Goal: Task Accomplishment & Management: Complete application form

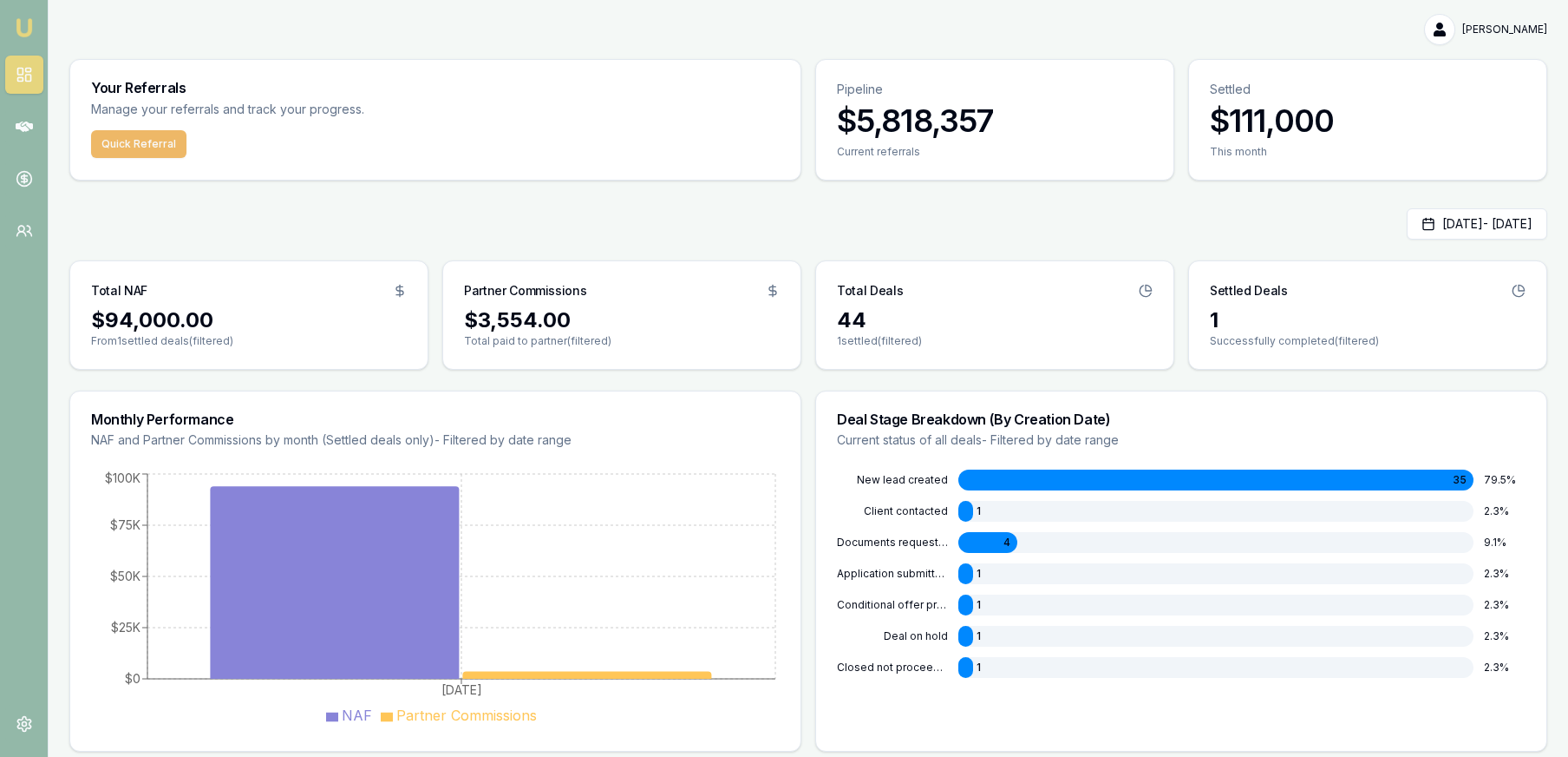
click at [125, 136] on button "Quick Referral" at bounding box center [138, 144] width 96 height 28
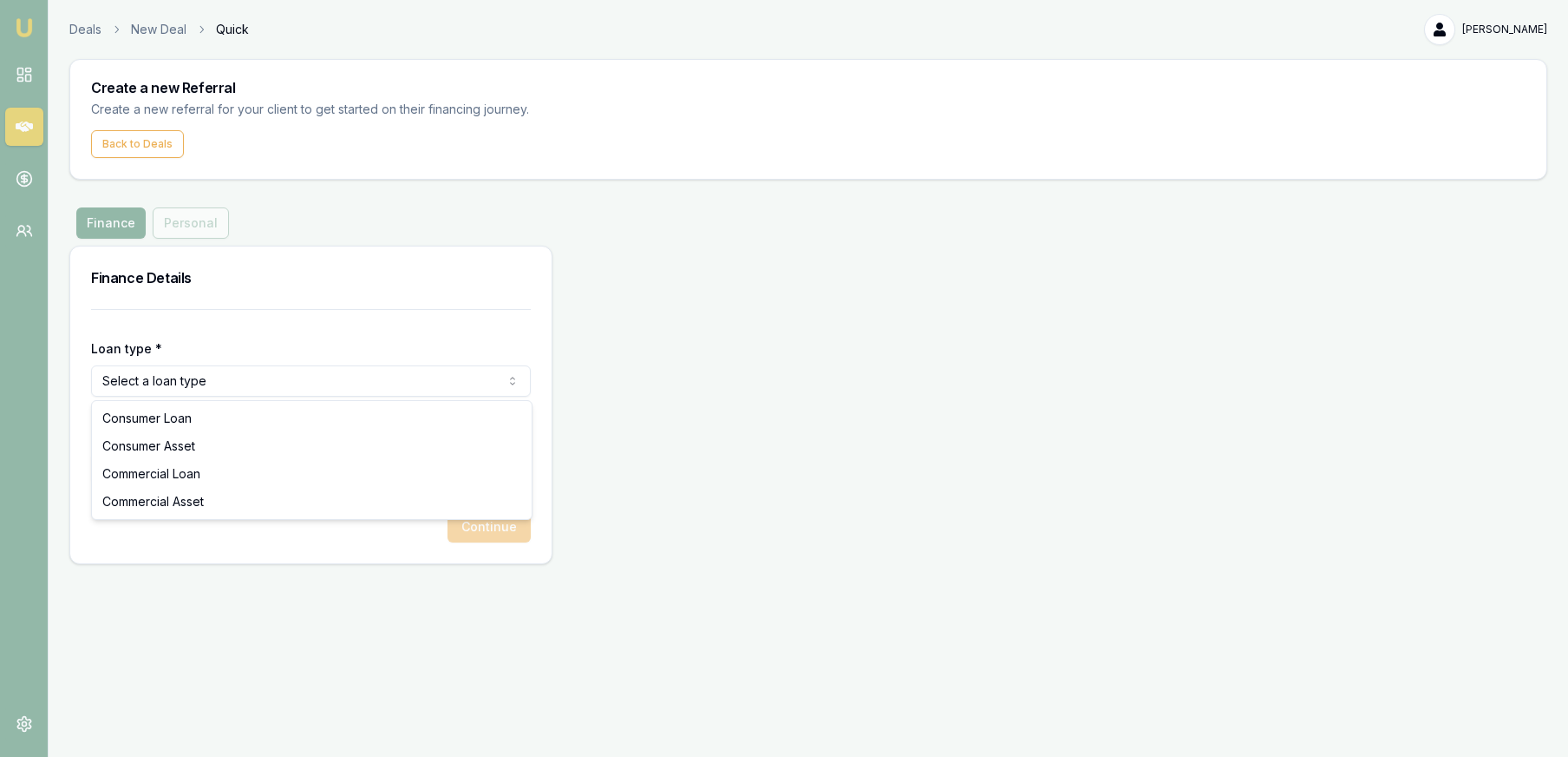
click at [226, 377] on html "Emu Money Deals New Deal Quick [PERSON_NAME] Toggle Menu Create a new Referral …" at bounding box center [784, 378] width 1568 height 757
select select "CONSUMER_ASSET"
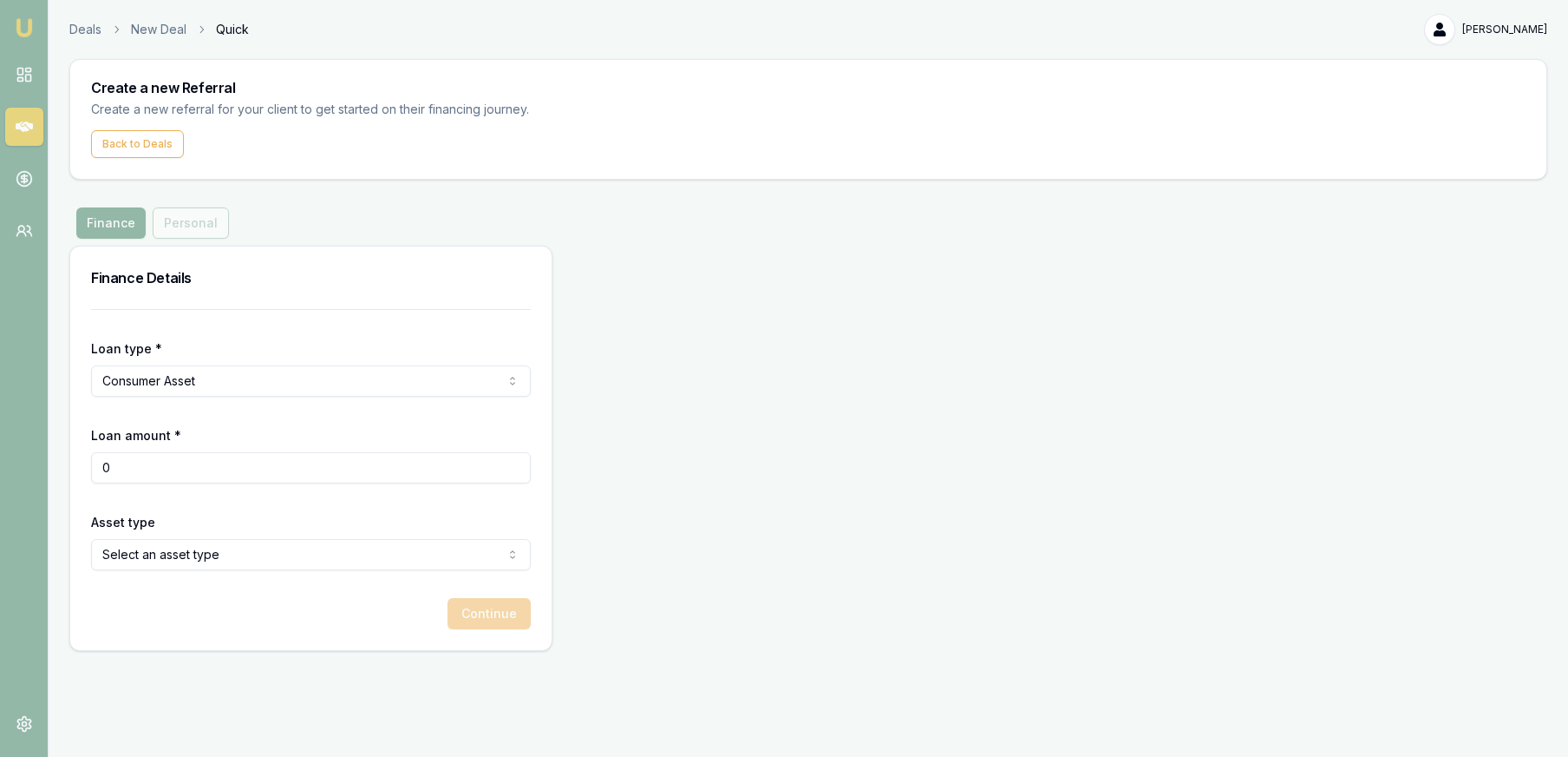
drag, startPoint x: 180, startPoint y: 474, endPoint x: 88, endPoint y: 464, distance: 92.5
click at [88, 464] on div "Loan type * Consumer Asset Consumer Loan Consumer Asset Commercial Loan Commerc…" at bounding box center [311, 479] width 482 height 341
type input "$25,000"
click at [206, 558] on html "Emu Money Deals New Deal Quick [PERSON_NAME] Toggle Menu Create a new Referral …" at bounding box center [784, 378] width 1568 height 757
click at [473, 623] on button "Continue" at bounding box center [489, 614] width 83 height 32
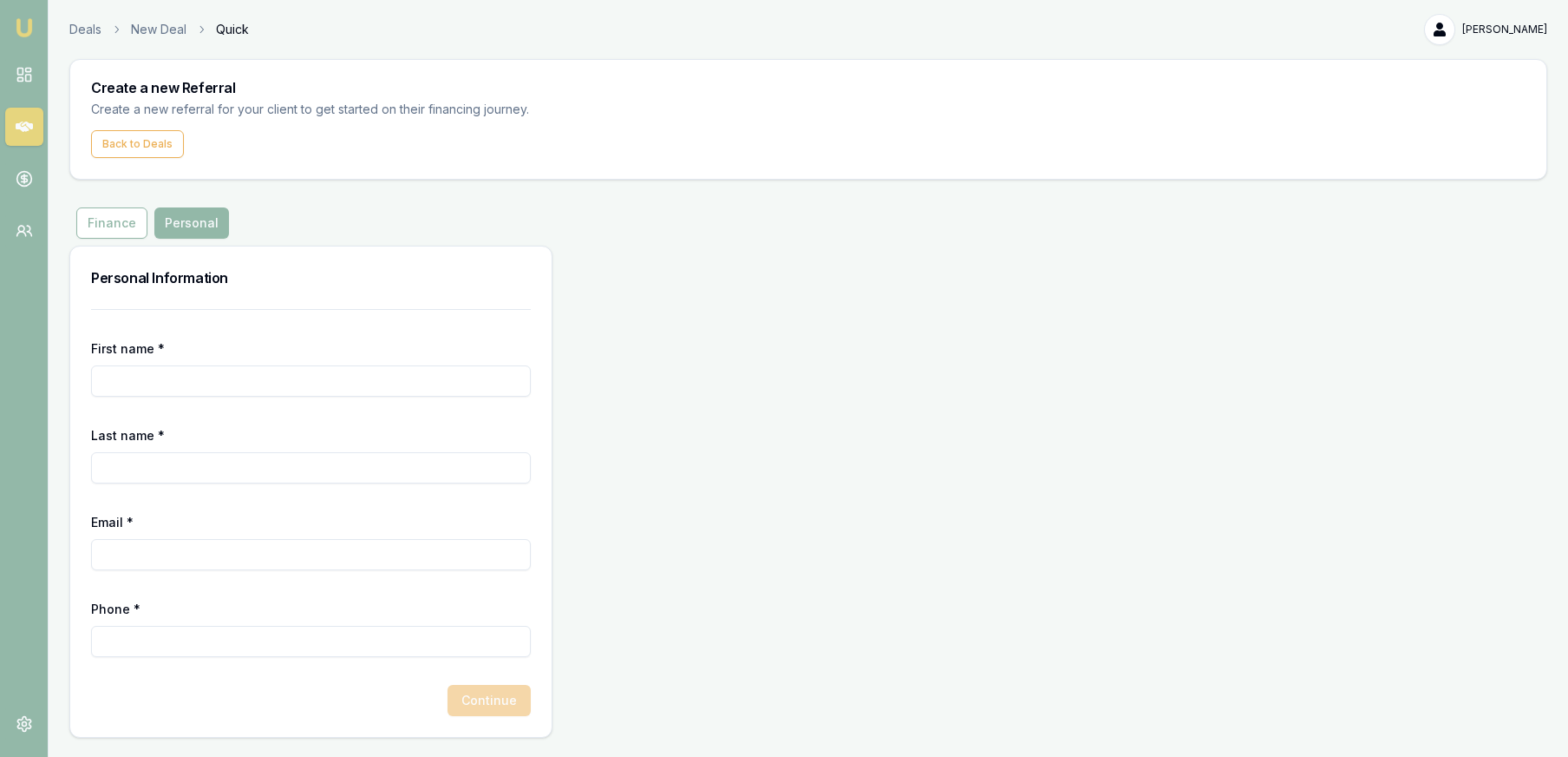
click at [212, 386] on input "First name *" at bounding box center [311, 381] width 440 height 32
click at [175, 382] on input "First name *" at bounding box center [311, 381] width 440 height 32
type input "Lovou"
click at [182, 471] on input "Last name *" at bounding box center [311, 468] width 440 height 32
type input "D"
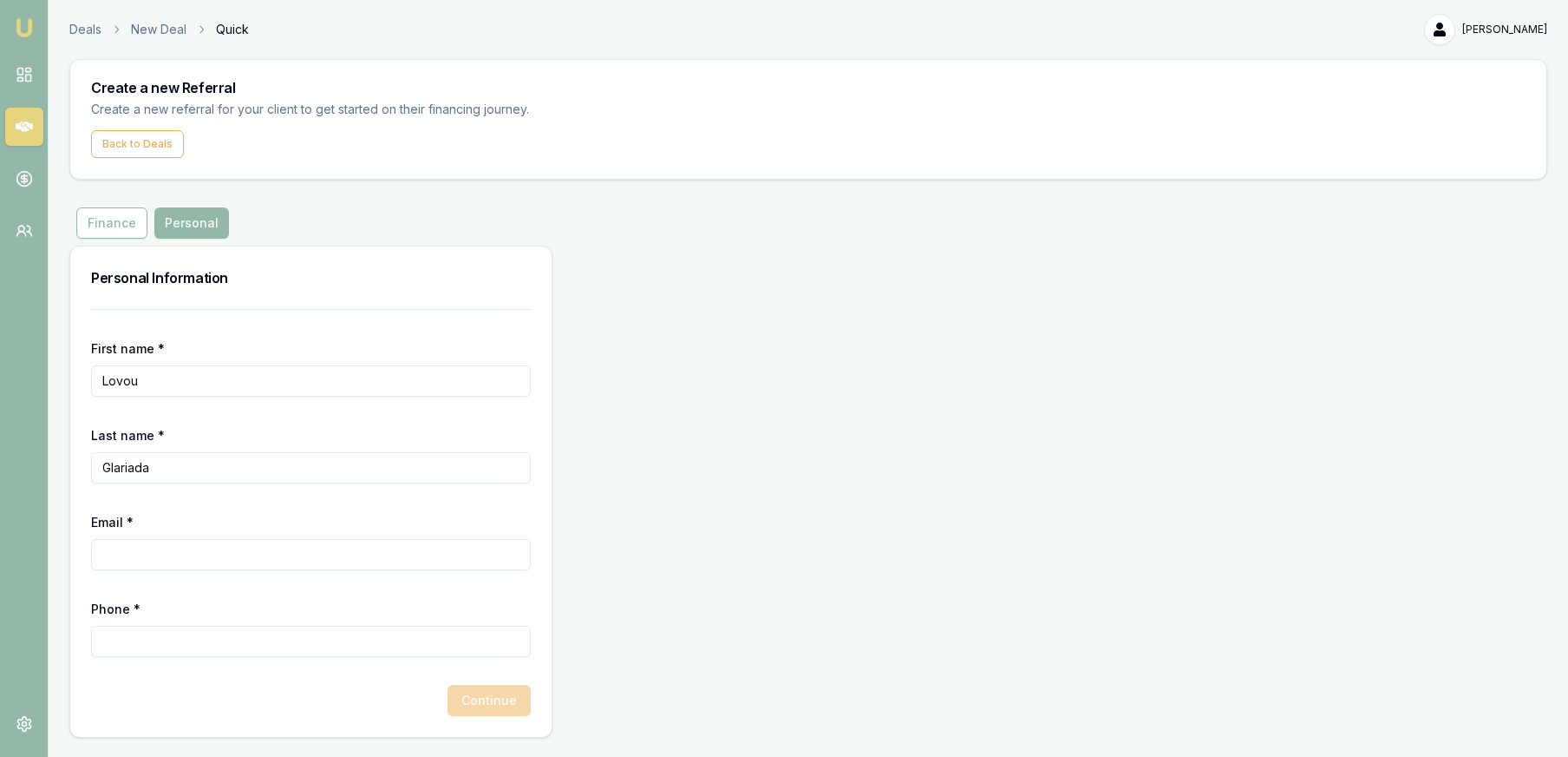
type input "Glariada"
click at [172, 546] on input "Email *" at bounding box center [311, 555] width 440 height 32
type input "l"
type input "[EMAIL_ADDRESS][DOMAIN_NAME]"
click at [127, 643] on input "Phone *" at bounding box center [311, 642] width 440 height 32
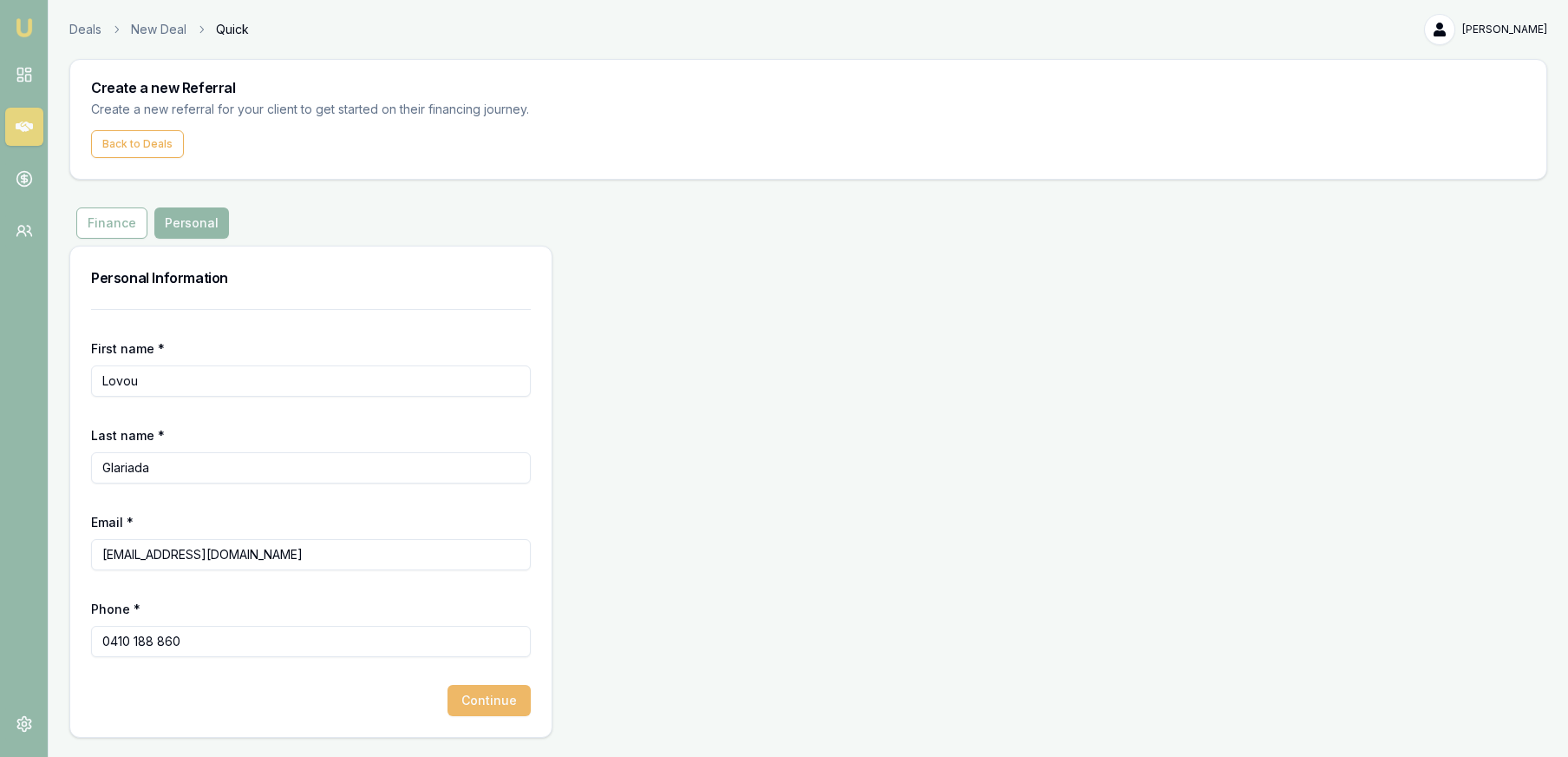
type input "0410 188 860"
click at [494, 698] on button "Continue" at bounding box center [489, 701] width 83 height 32
